Goal: Task Accomplishment & Management: Manage account settings

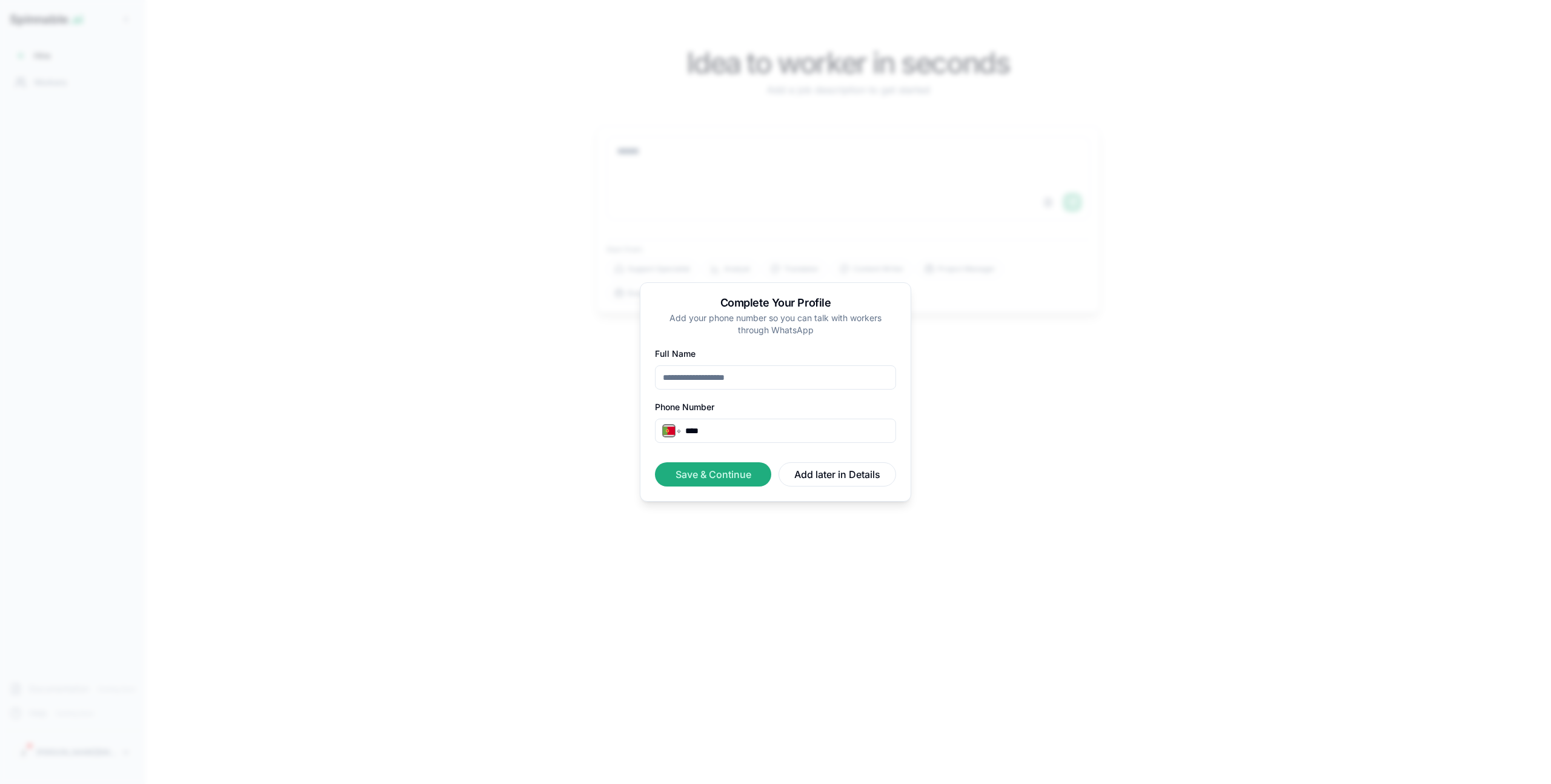
select select "**"
click at [823, 475] on button "Add later in Details" at bounding box center [837, 474] width 118 height 24
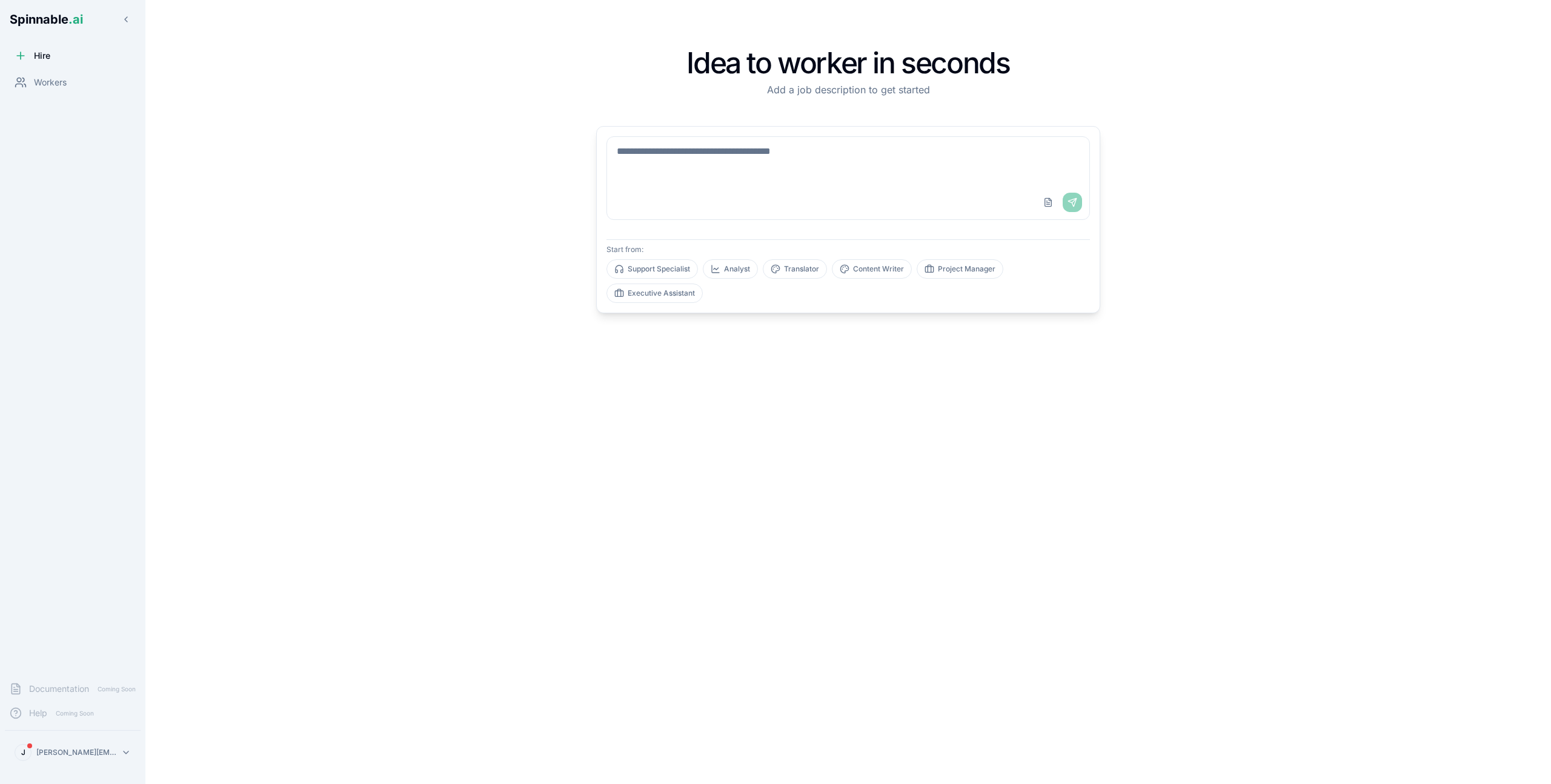
click at [456, 590] on div "Idea to worker in seconds Add a job description to get started Upload File Send…" at bounding box center [848, 392] width 790 height 745
click at [49, 758] on html "Spinnable .ai Hire Workers Documentation Coming Soon Help Coming Soon J [PERSON…" at bounding box center [776, 392] width 1551 height 784
click at [71, 720] on div "Sign Out" at bounding box center [72, 724] width 115 height 22
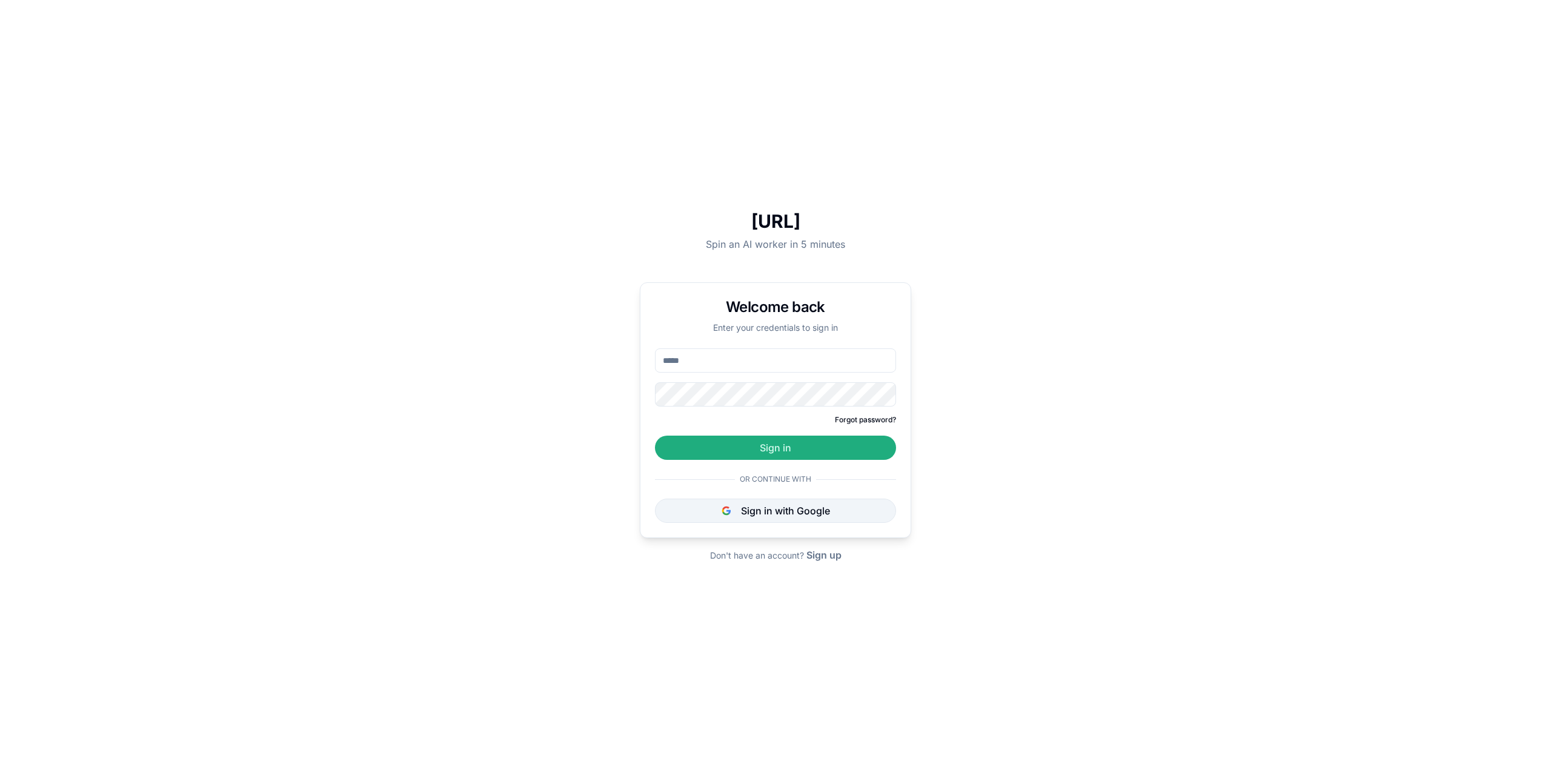
click at [763, 511] on button "Sign in with Google" at bounding box center [776, 511] width 241 height 24
